Goal: Transaction & Acquisition: Purchase product/service

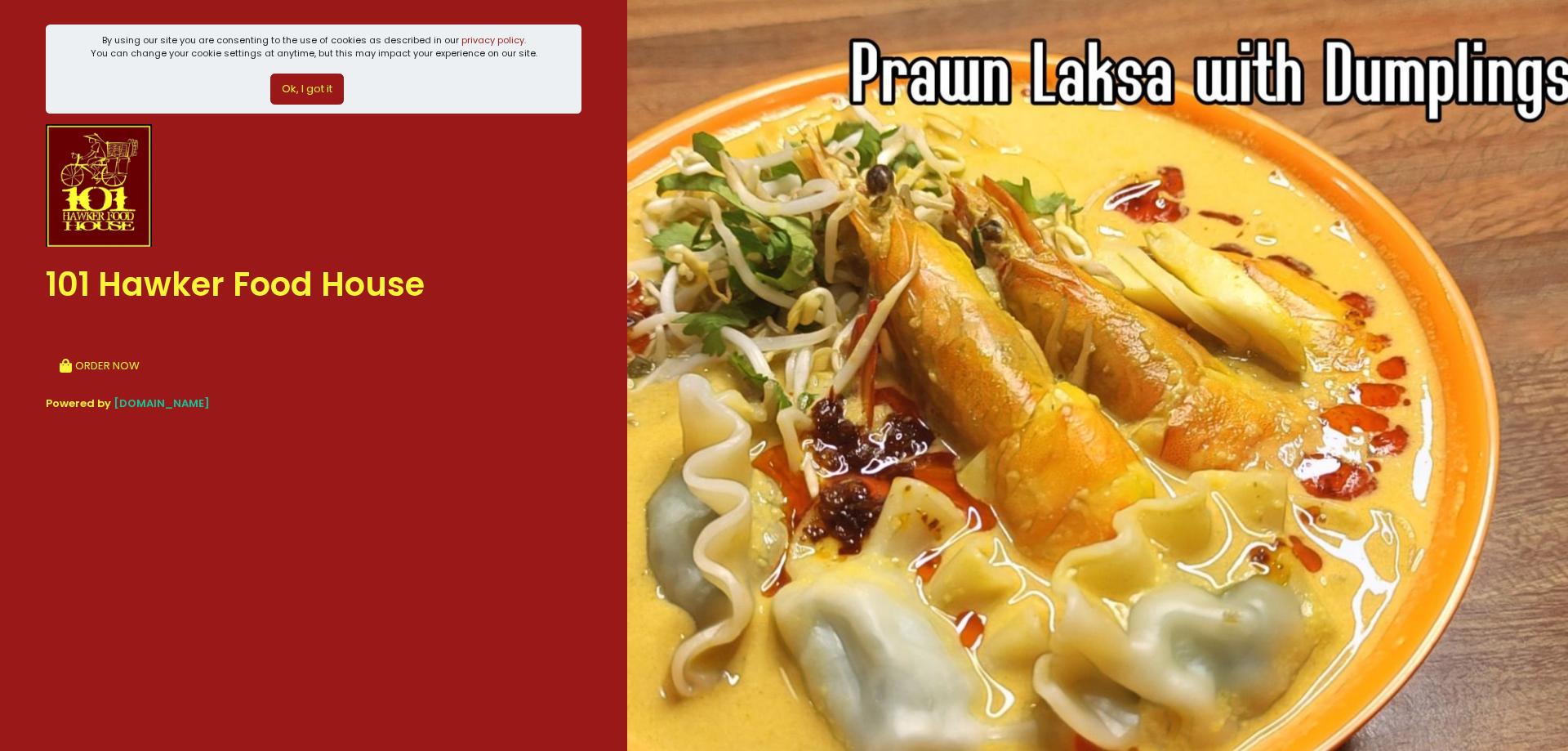
click at [324, 79] on button "Ok, I got it" at bounding box center [306, 89] width 73 height 31
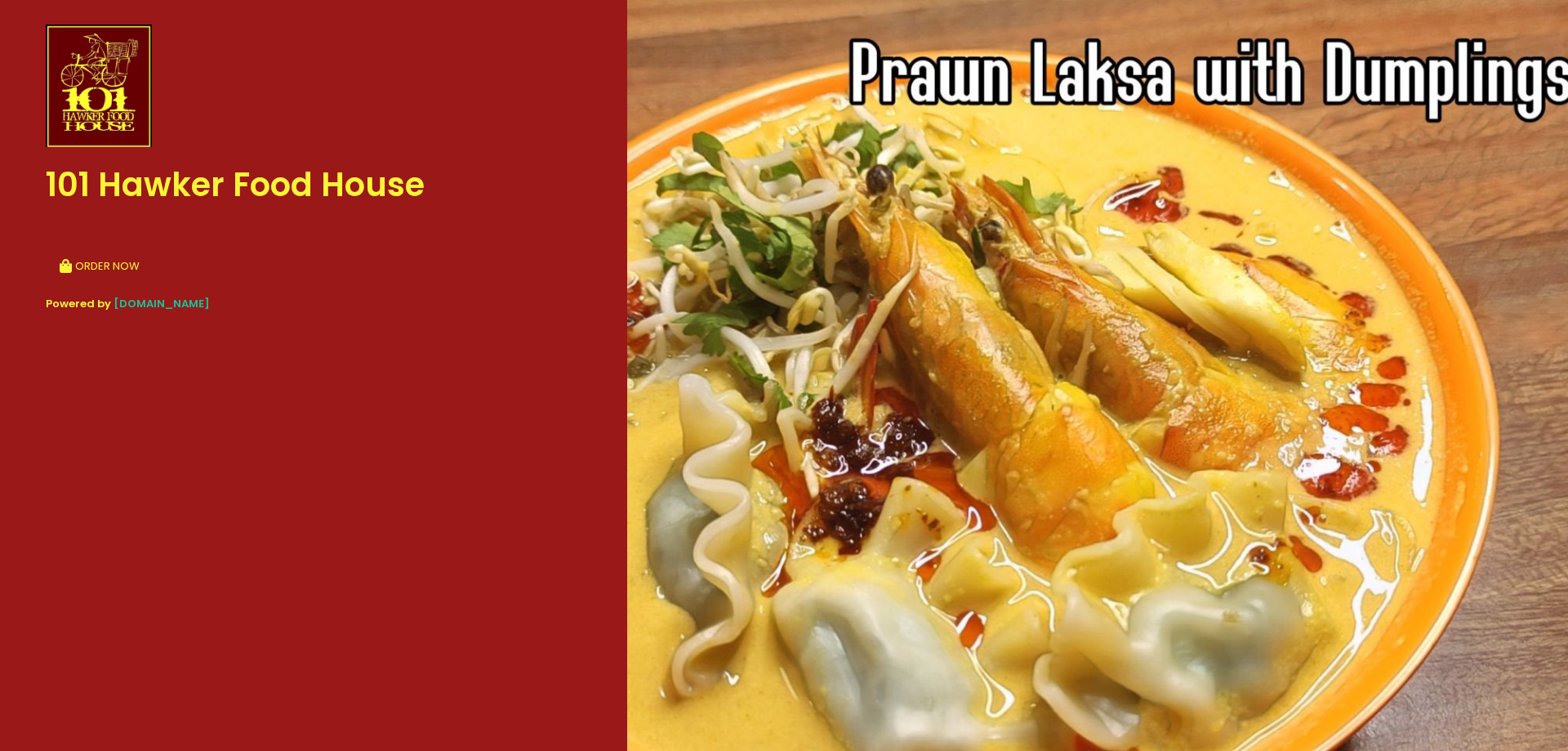
click at [115, 262] on button "ORDER NOW" at bounding box center [99, 266] width 108 height 39
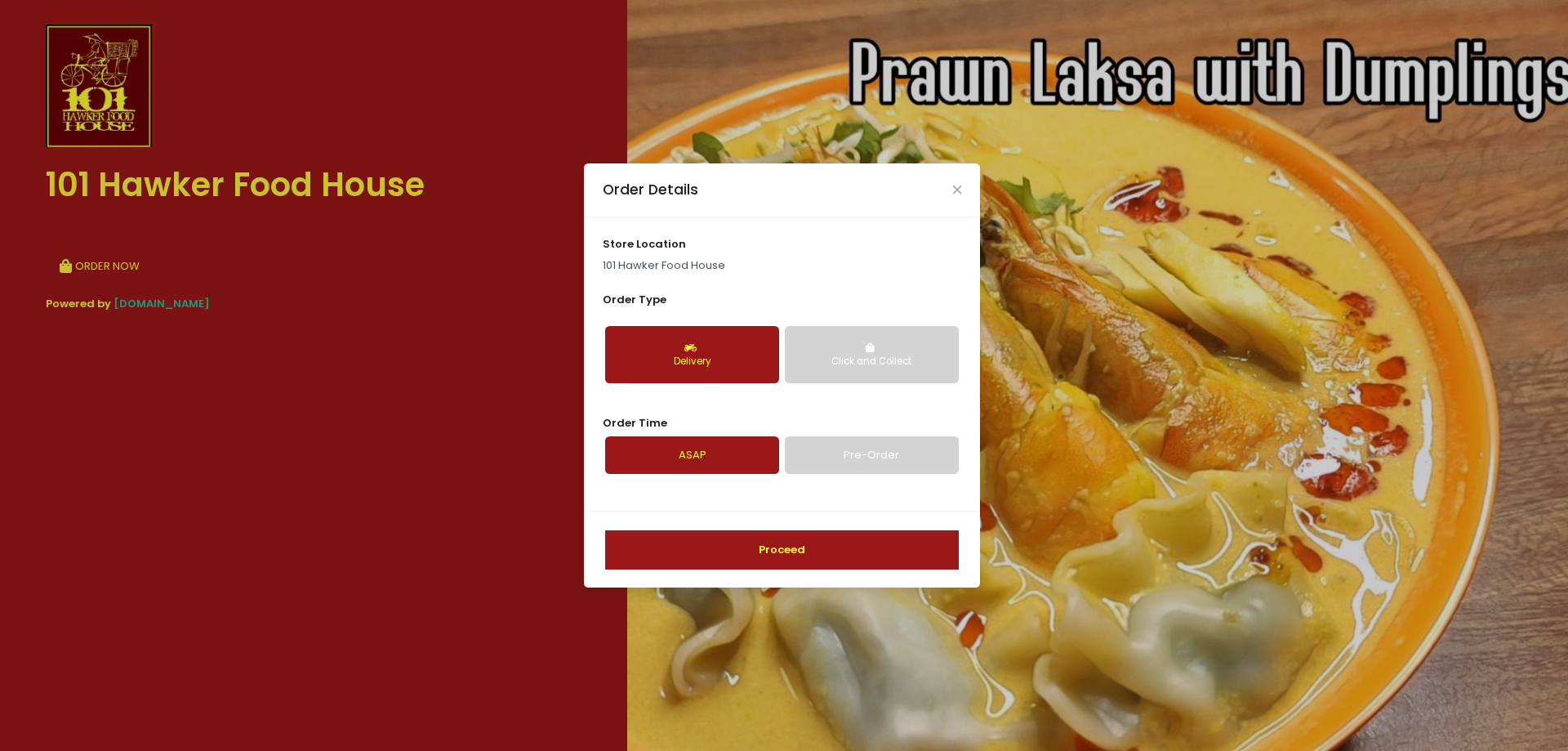
click at [825, 360] on div "Click and Collect" at bounding box center [872, 362] width 151 height 15
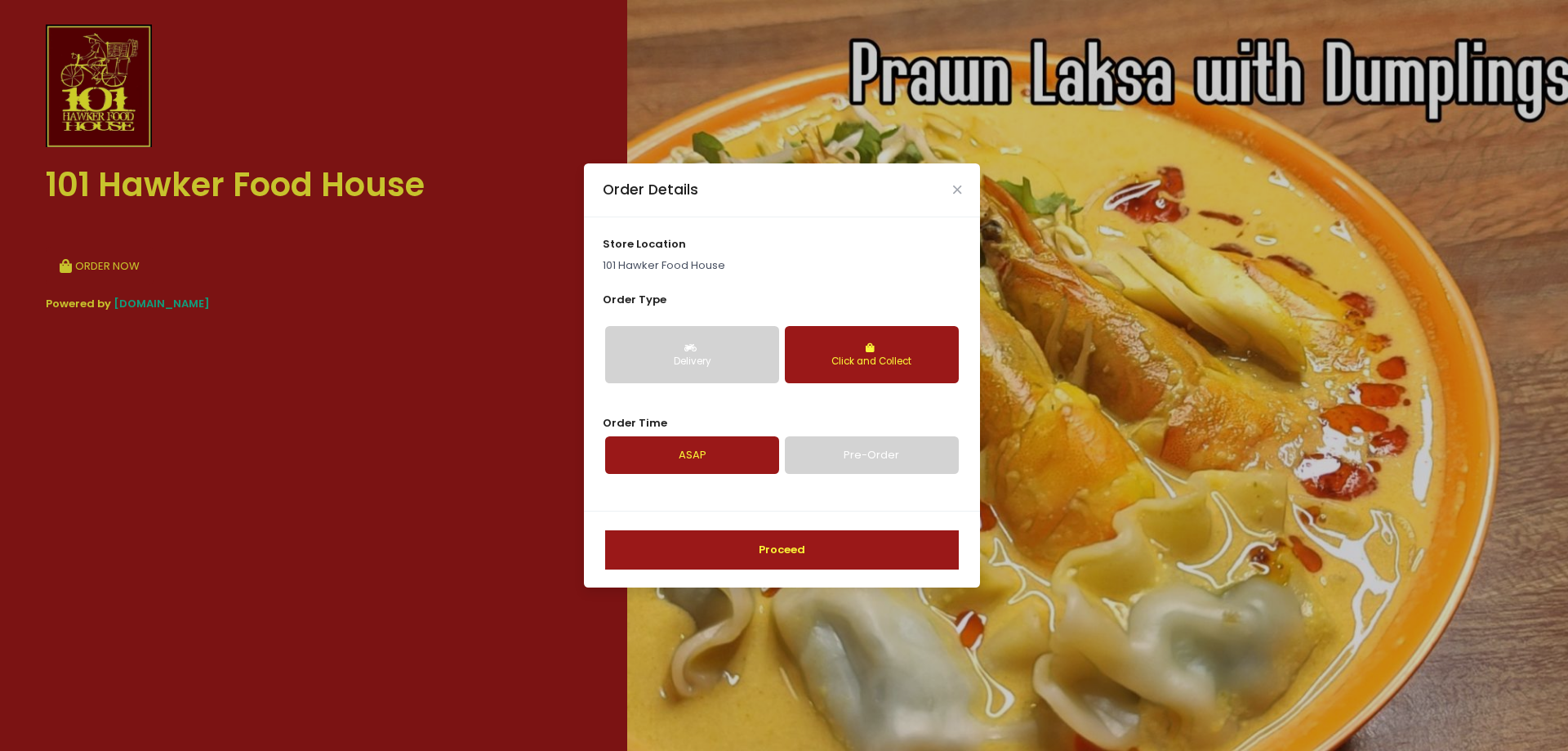
click at [722, 341] on button "Delivery" at bounding box center [692, 355] width 174 height 57
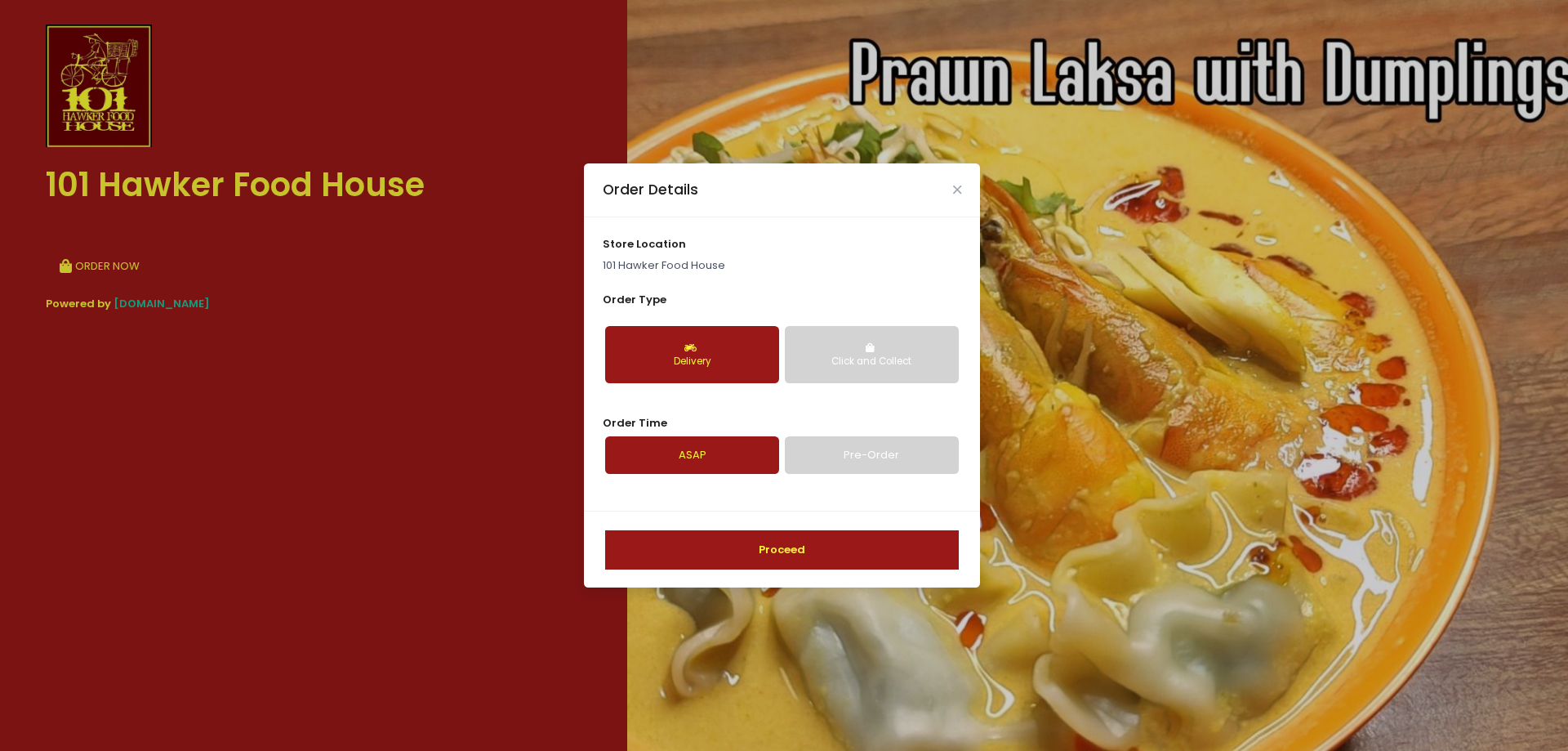
click at [855, 549] on button "Proceed" at bounding box center [782, 549] width 354 height 39
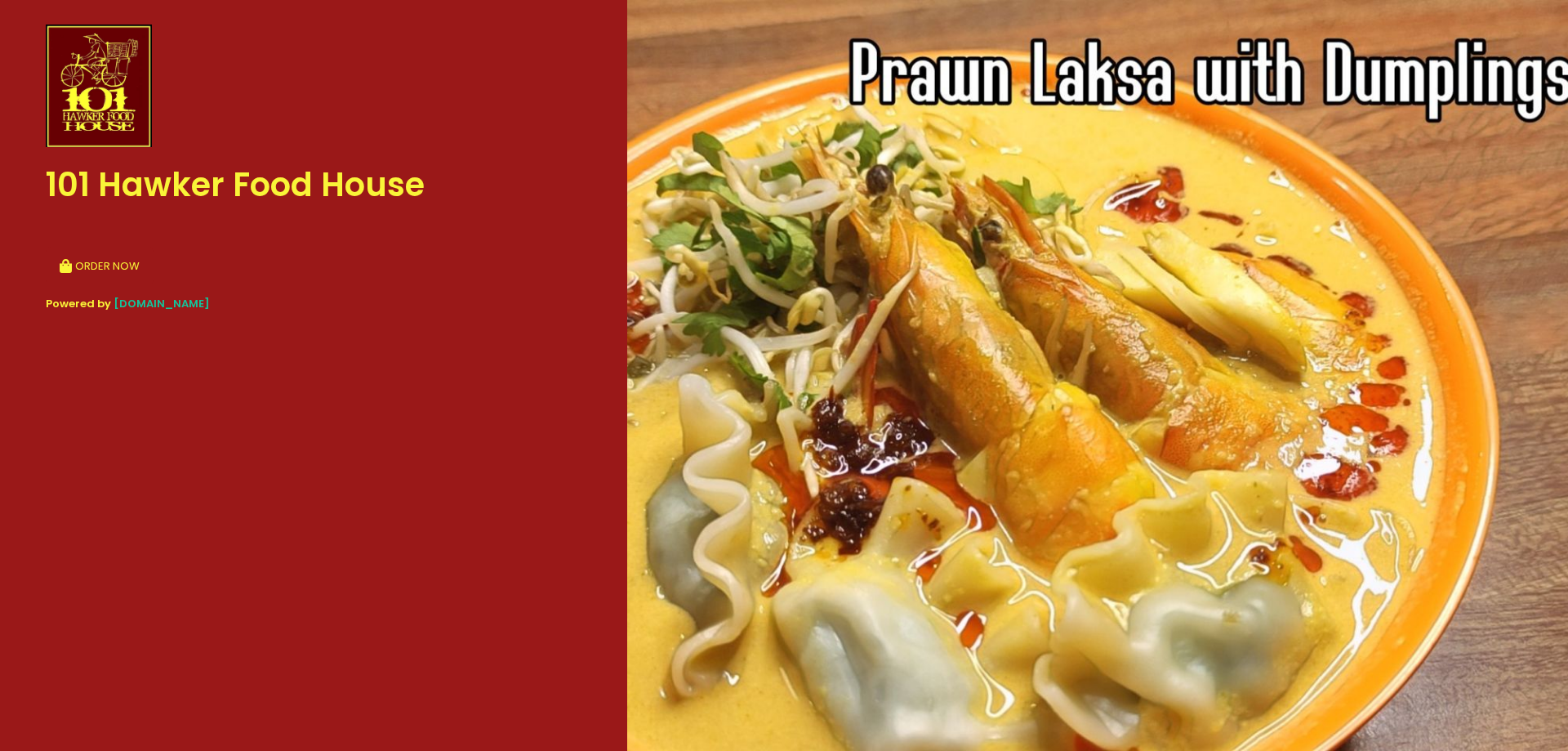
click at [91, 268] on button "ORDER NOW" at bounding box center [99, 266] width 108 height 39
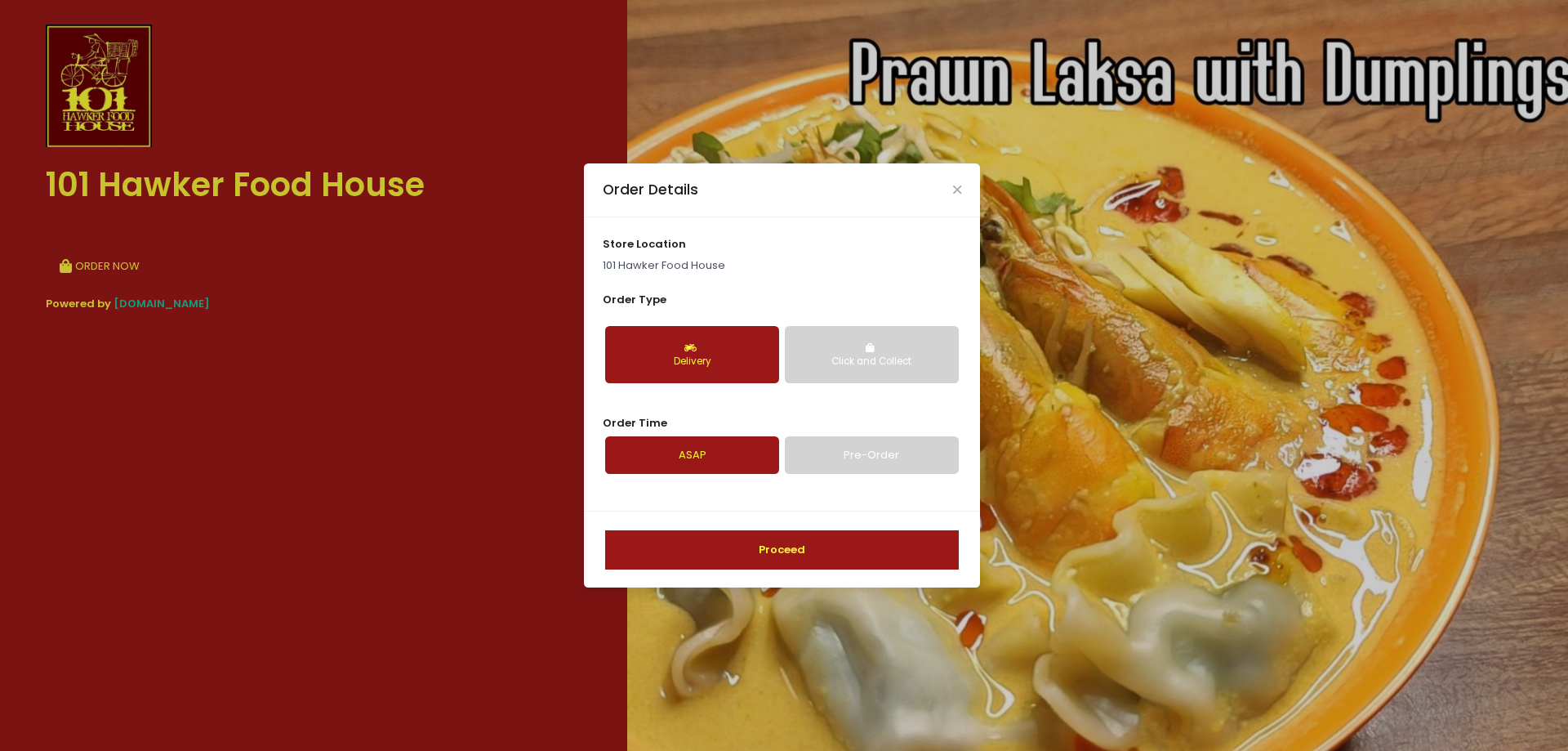
click at [900, 362] on div "Click and Collect" at bounding box center [872, 362] width 151 height 15
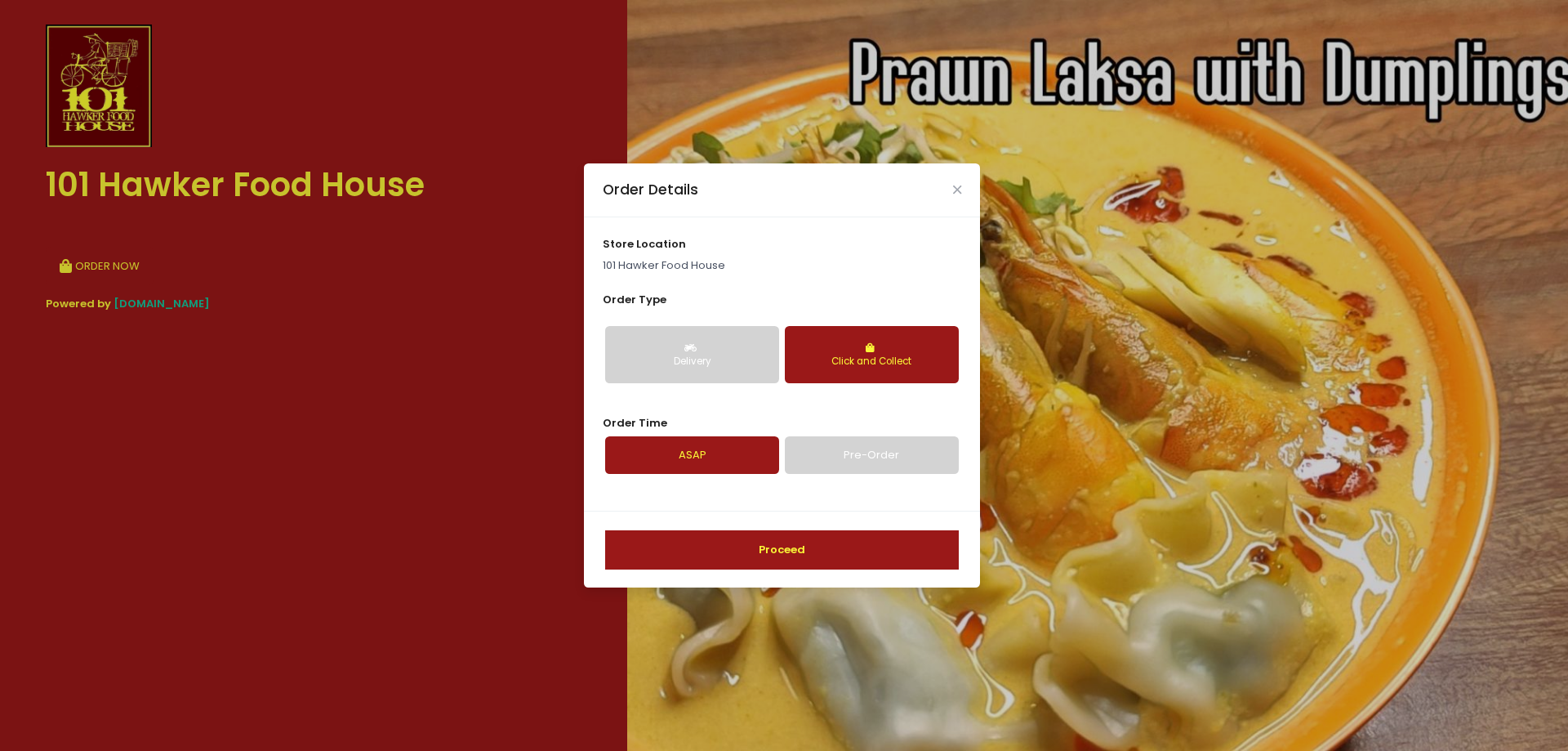
click at [873, 550] on button "Proceed" at bounding box center [782, 549] width 354 height 39
